Goal: Ask a question

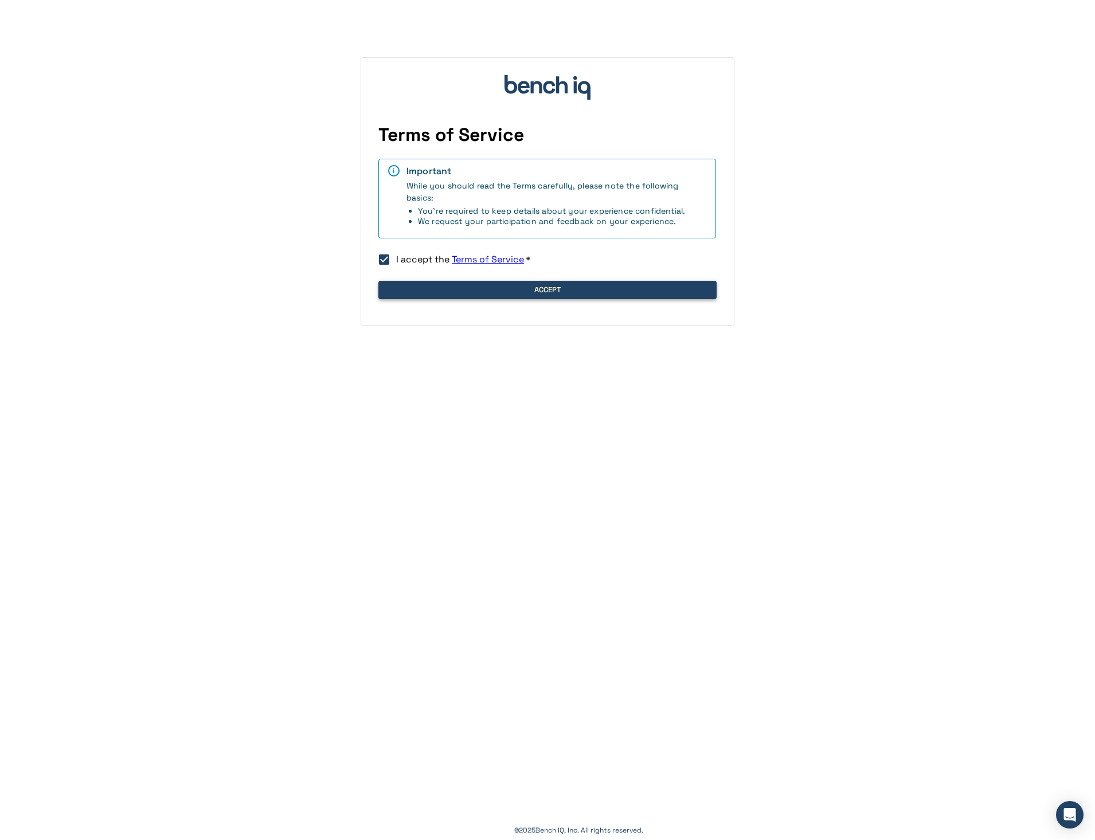
click at [535, 285] on button "Accept" at bounding box center [547, 290] width 338 height 18
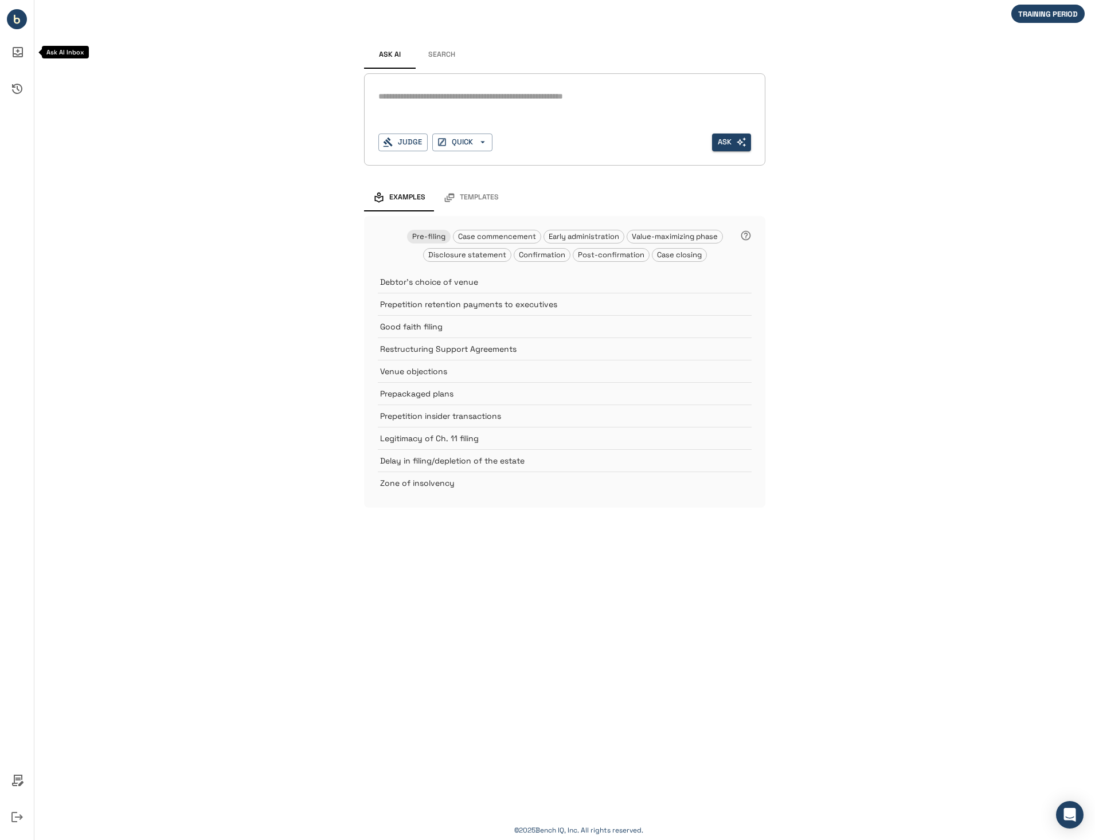
click at [17, 49] on icon "Ask AI Inbox" at bounding box center [17, 52] width 28 height 28
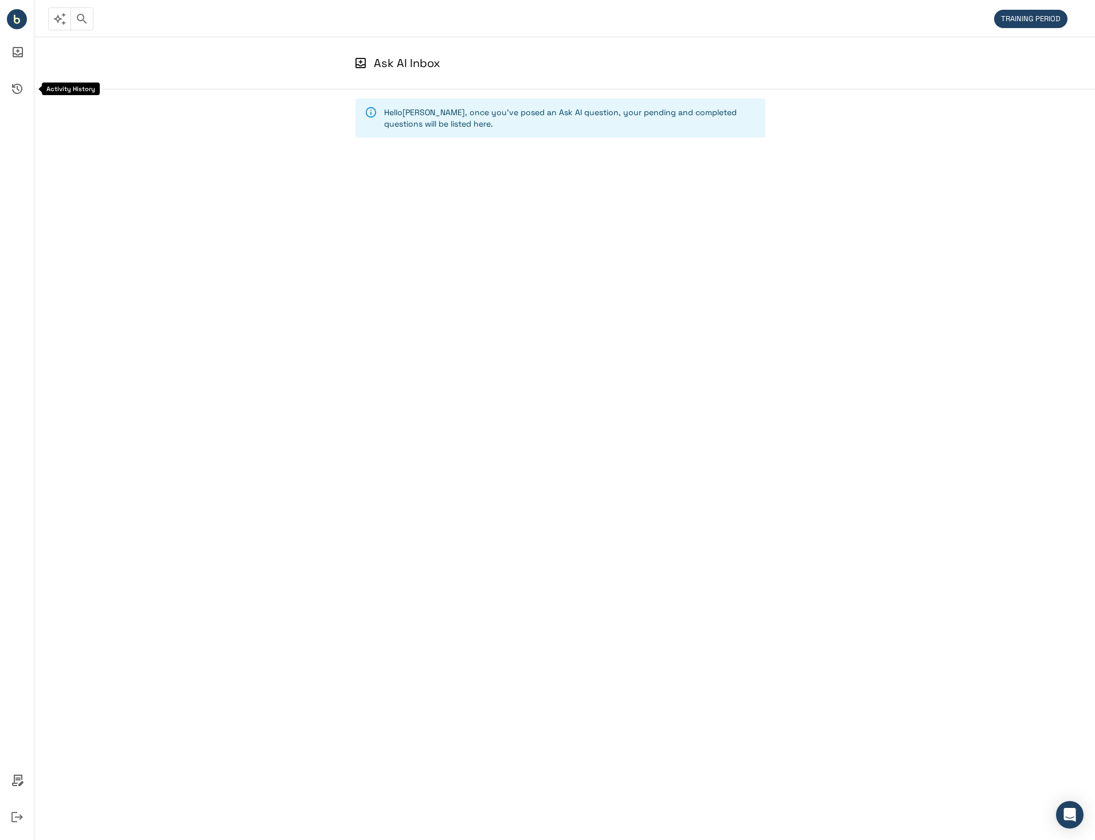
click at [19, 91] on icon "Activity History" at bounding box center [17, 89] width 28 height 28
click at [13, 19] on circle "Bench IQ" at bounding box center [17, 19] width 20 height 20
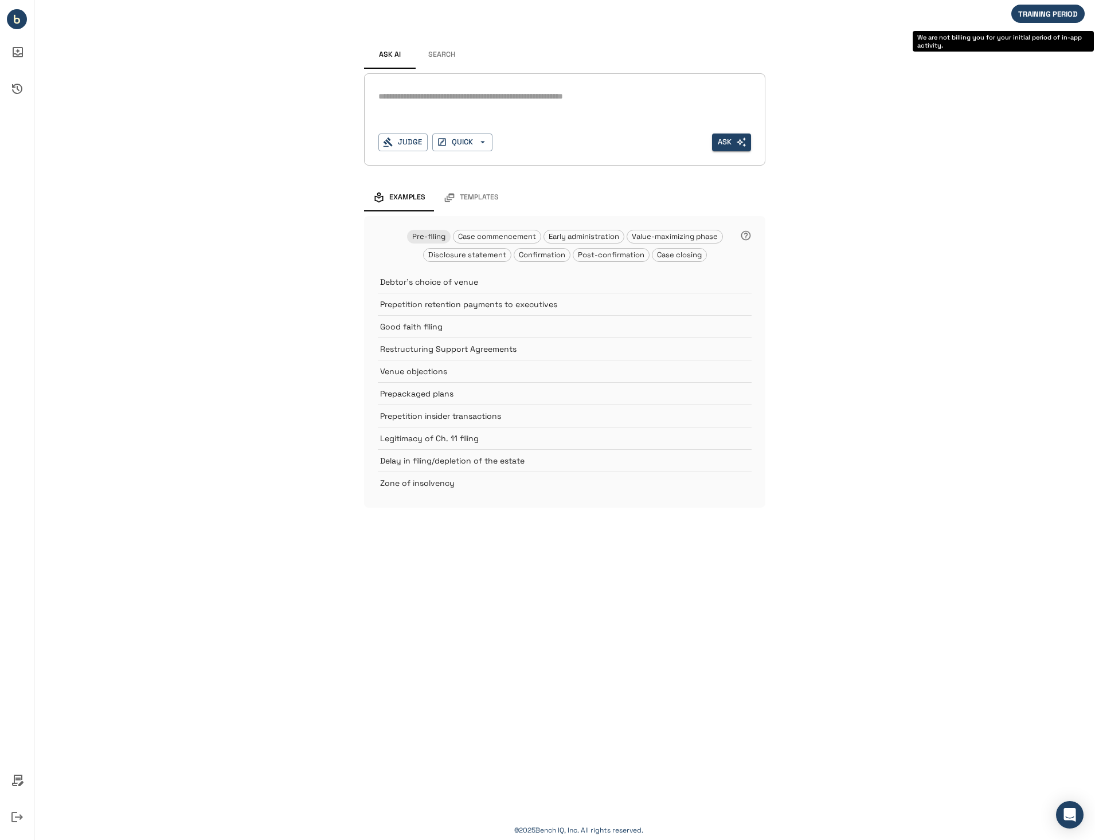
click at [1058, 18] on span "TRAINING PERIOD" at bounding box center [1047, 14] width 73 height 10
click at [17, 782] on icon "Policies" at bounding box center [17, 781] width 28 height 28
click at [1074, 818] on icon "Open Intercom Messenger" at bounding box center [1068, 814] width 13 height 15
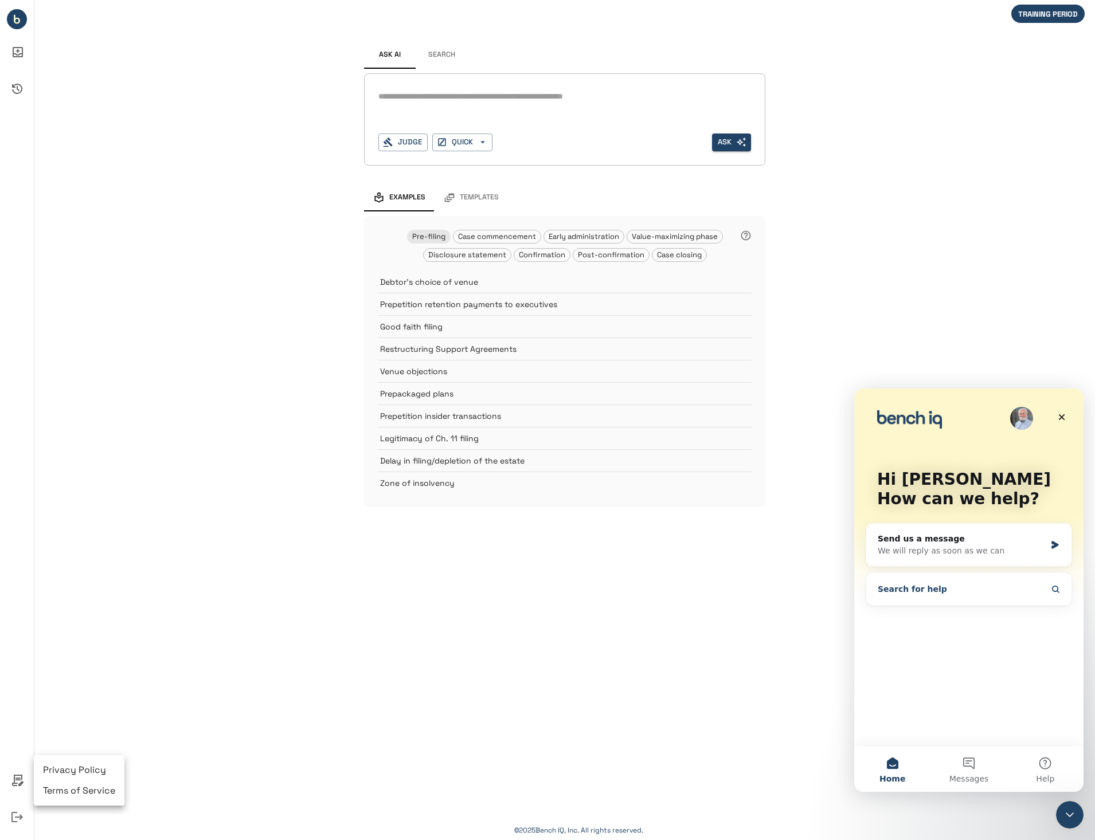
click at [933, 591] on button "Search for help" at bounding box center [968, 589] width 196 height 23
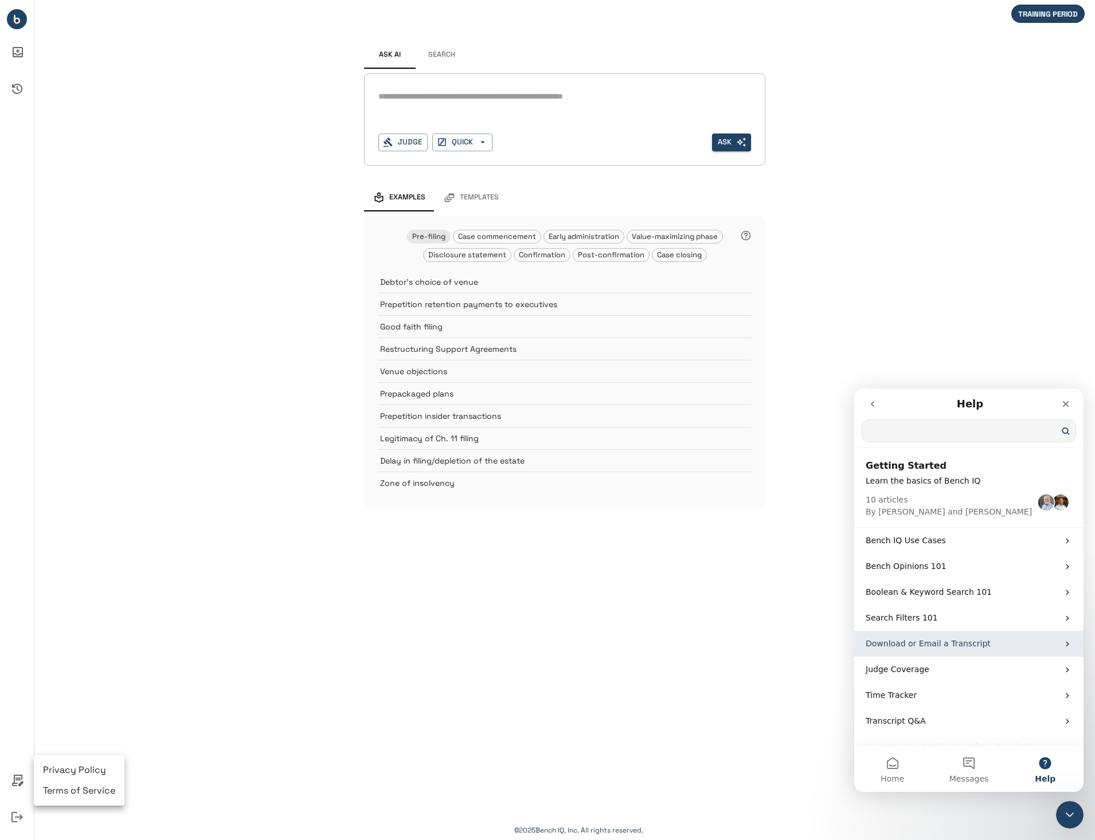
scroll to position [45, 0]
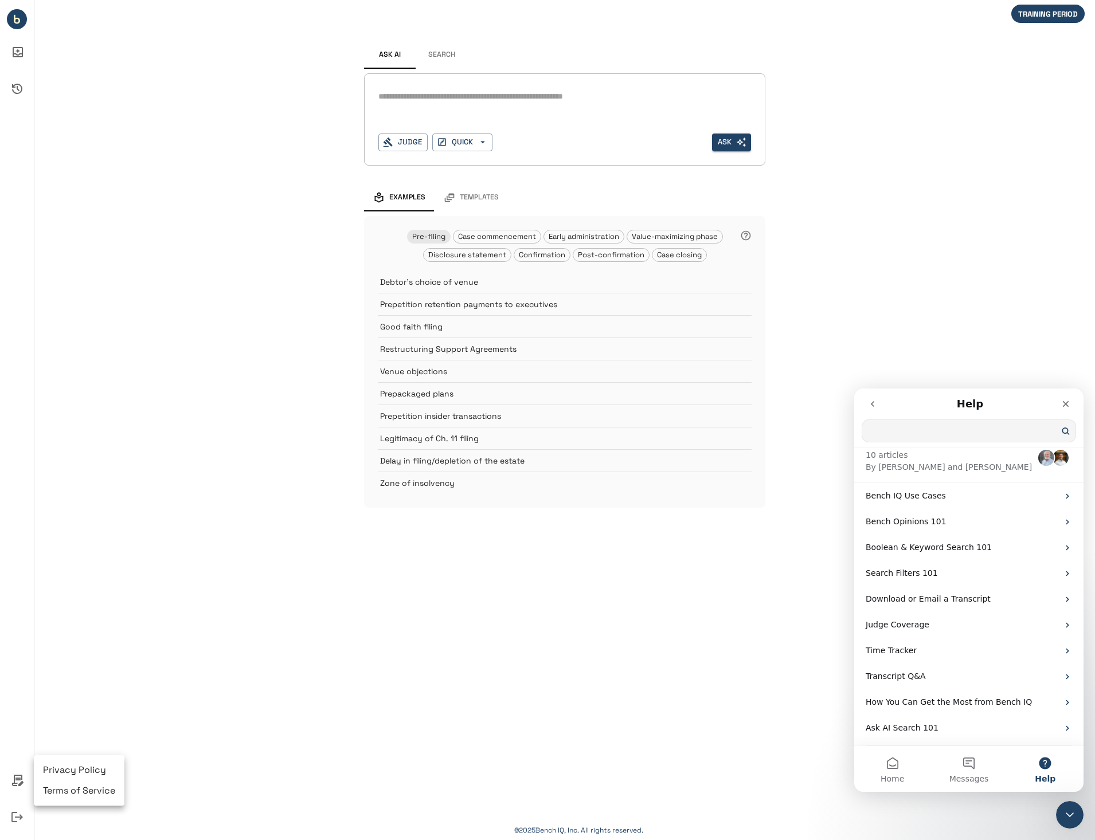
click at [912, 433] on input "Search for help" at bounding box center [968, 431] width 213 height 22
type input "*******"
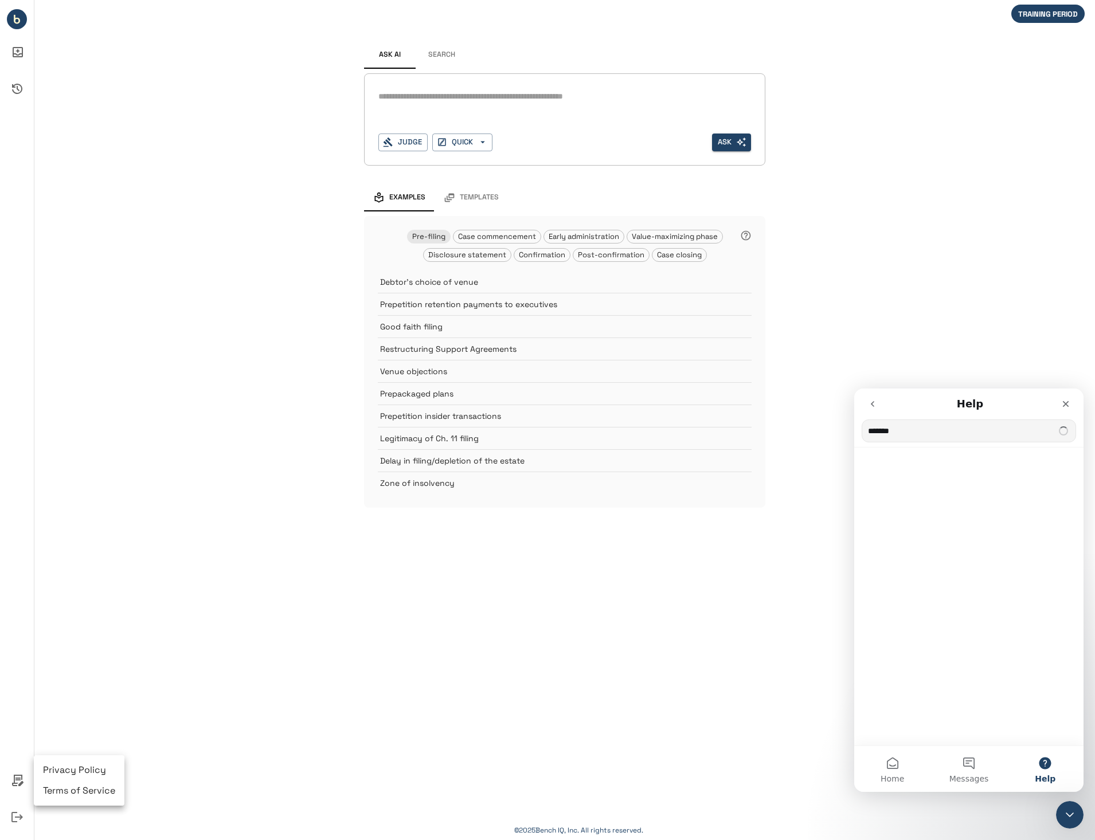
scroll to position [0, 0]
click at [937, 483] on span "... "on demand"/transactional" at bounding box center [924, 481] width 118 height 9
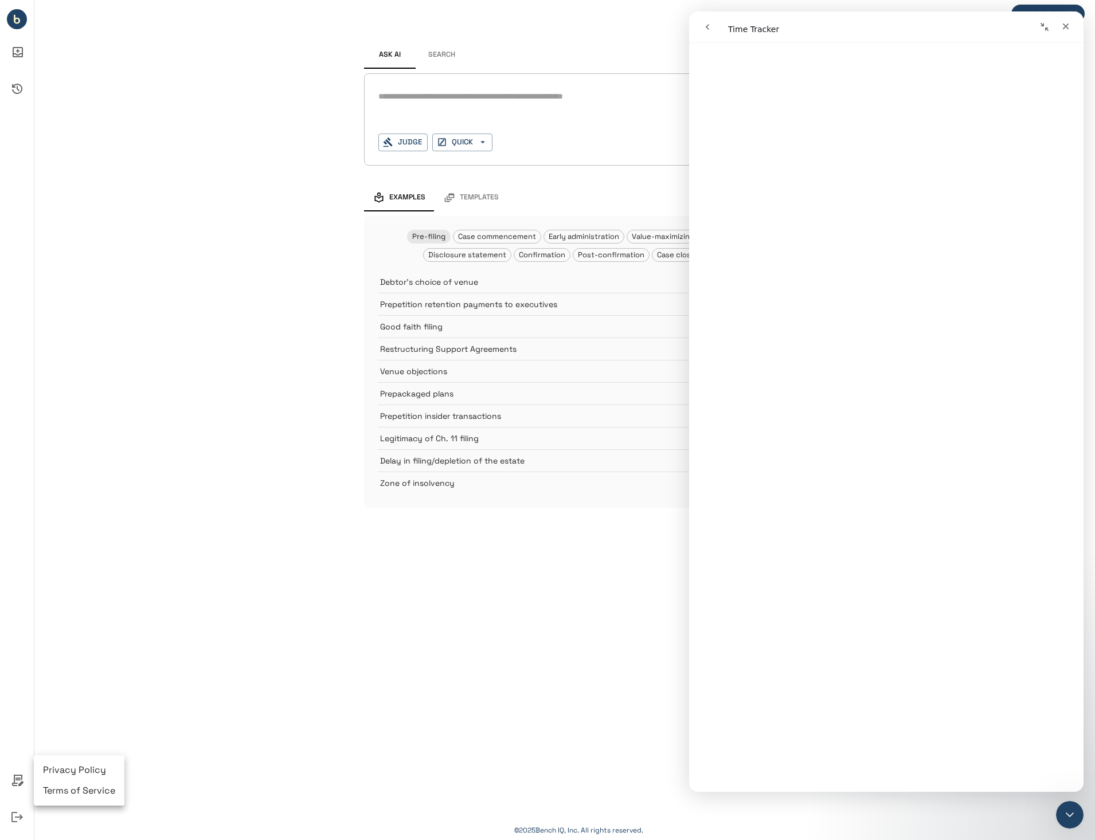
scroll to position [1402, 0]
click at [449, 634] on div at bounding box center [547, 420] width 1095 height 840
click at [1062, 22] on icon "Close" at bounding box center [1065, 26] width 9 height 9
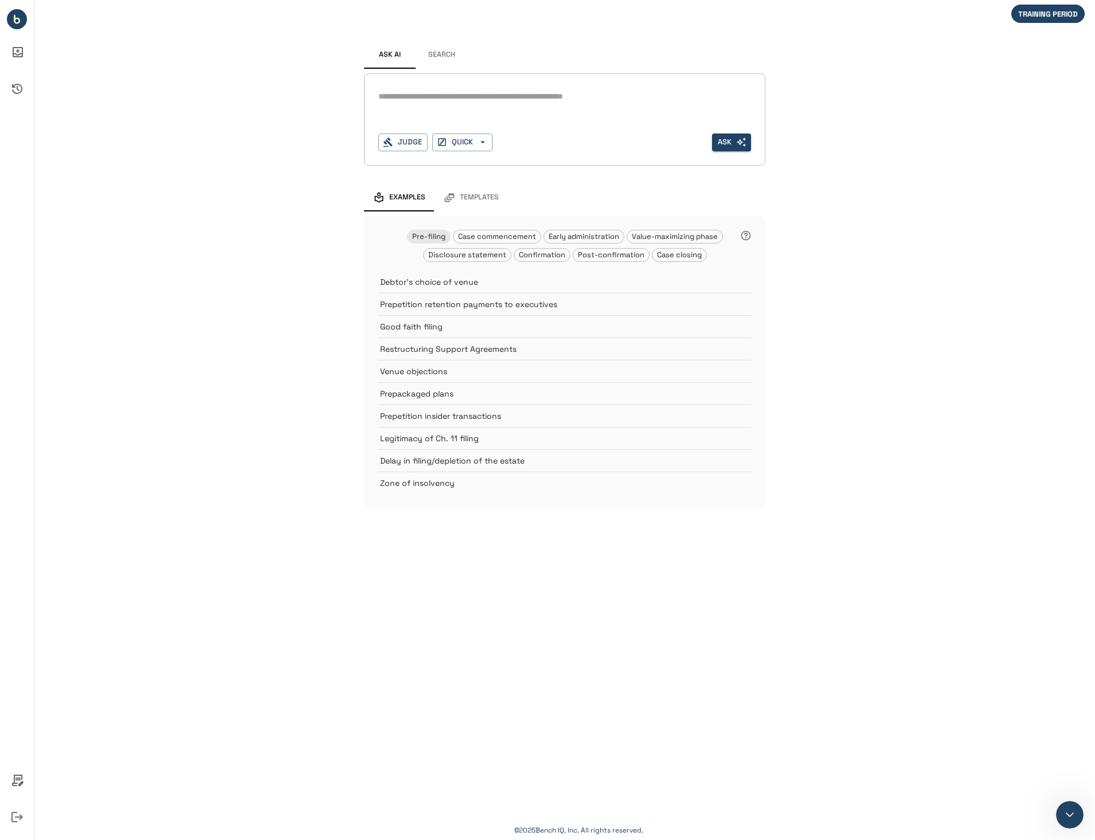
scroll to position [0, 0]
click at [20, 779] on icon "Policies" at bounding box center [17, 780] width 11 height 11
click at [76, 793] on li "Terms of Service" at bounding box center [79, 790] width 91 height 21
click at [25, 778] on icon "Policies" at bounding box center [17, 781] width 28 height 28
drag, startPoint x: 277, startPoint y: 354, endPoint x: 313, endPoint y: 227, distance: 132.1
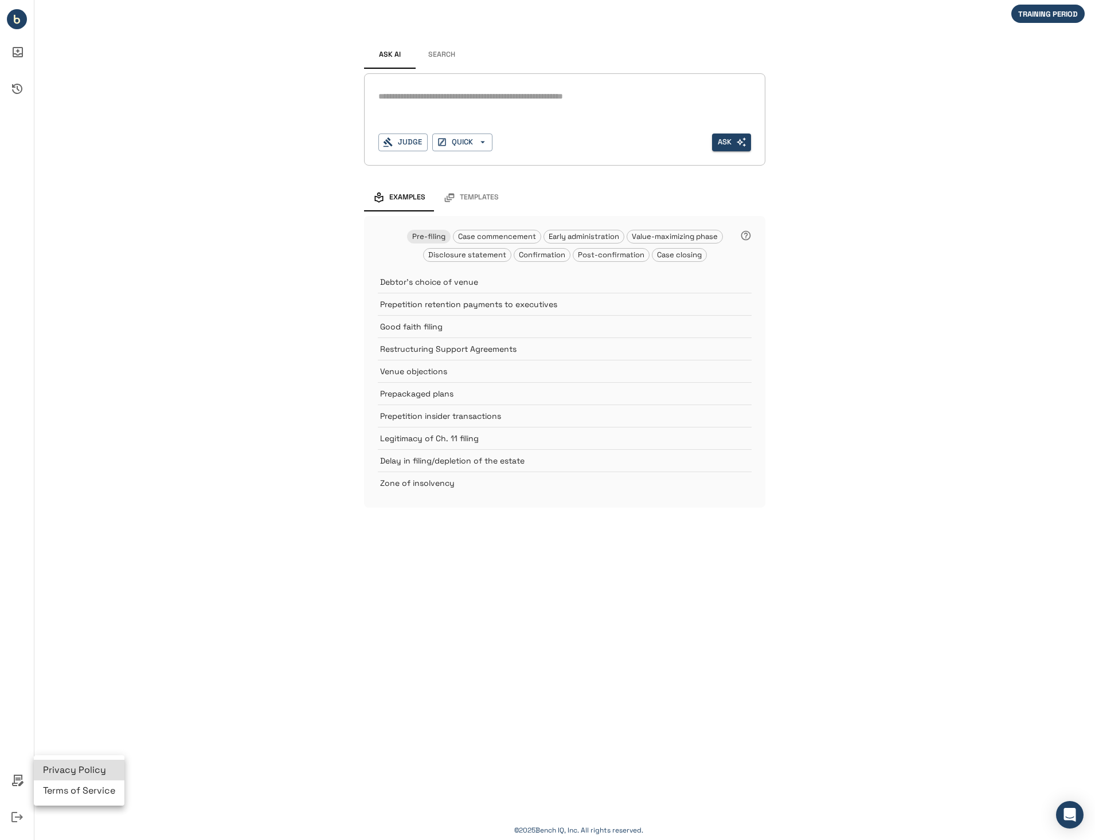
click at [277, 350] on div at bounding box center [547, 420] width 1095 height 840
click at [20, 19] on circle "Bench IQ" at bounding box center [17, 19] width 20 height 20
click at [15, 817] on icon "Logout" at bounding box center [16, 817] width 11 height 10
click at [1075, 818] on icon "Open Intercom Messenger" at bounding box center [1069, 814] width 15 height 15
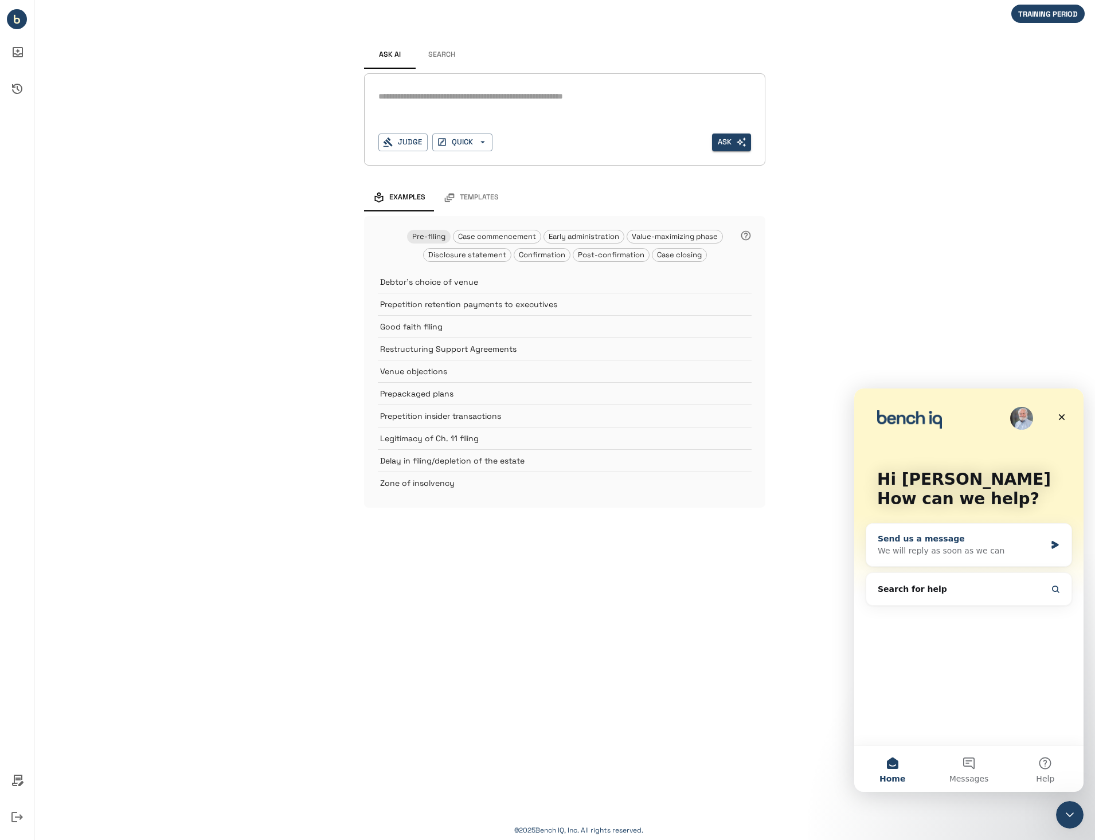
click at [909, 538] on div "Send us a message" at bounding box center [961, 539] width 168 height 12
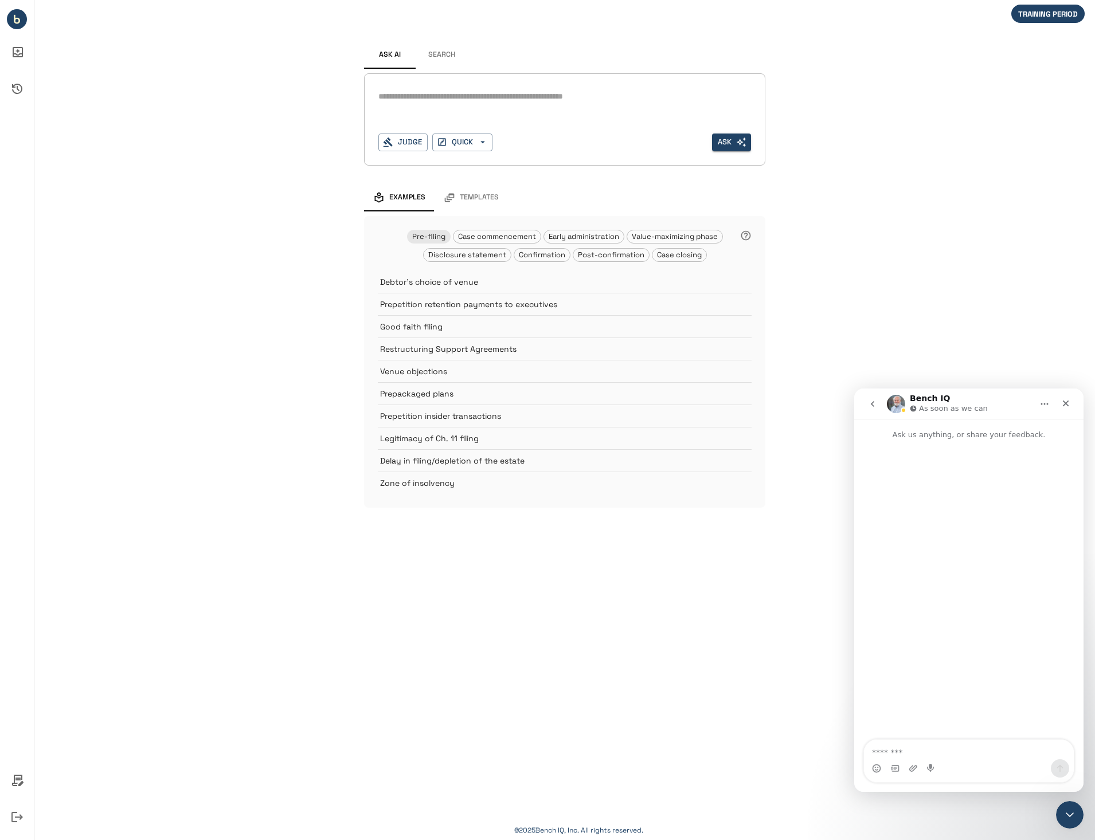
click at [904, 754] on textarea "Message…" at bounding box center [969, 749] width 210 height 19
type textarea "**********"
